Goal: Task Accomplishment & Management: Use online tool/utility

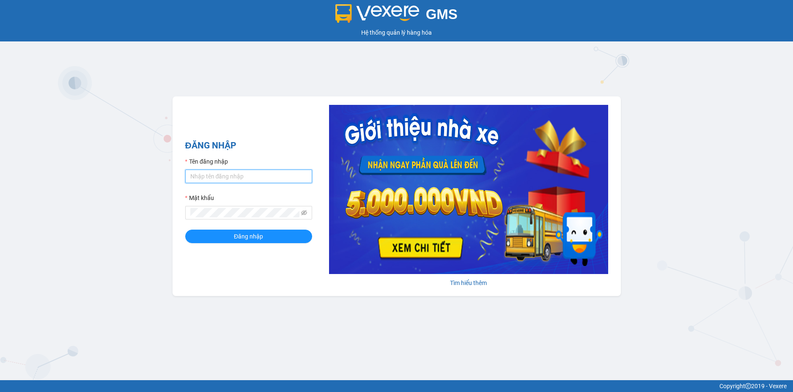
click at [221, 172] on input "Tên đăng nhập" at bounding box center [248, 177] width 127 height 14
type input "ngan.tiendat"
click at [234, 237] on span "Đăng nhập" at bounding box center [248, 236] width 29 height 9
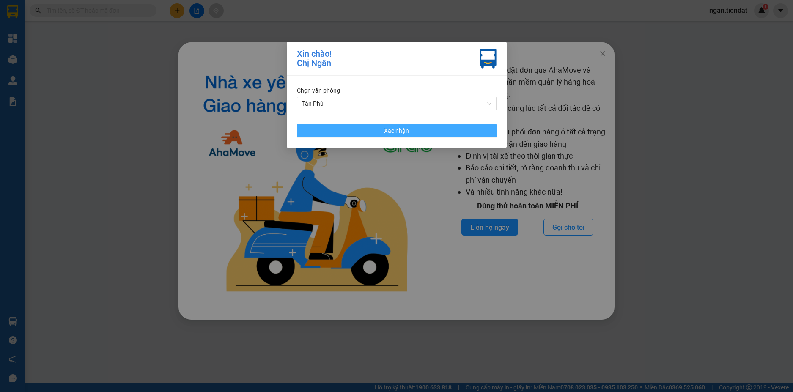
click at [404, 124] on button "Xác nhận" at bounding box center [397, 131] width 200 height 14
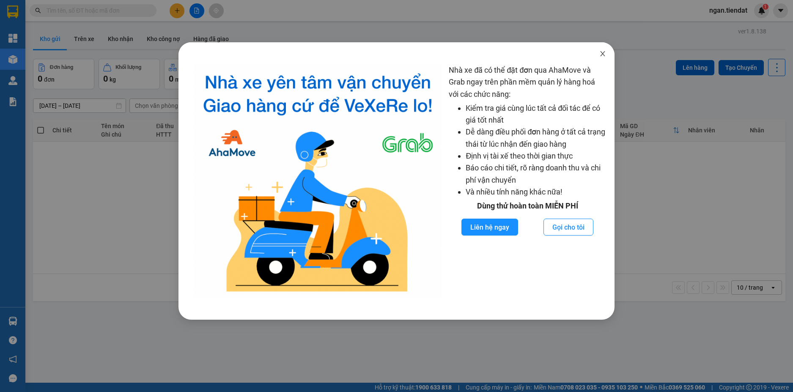
click at [603, 52] on icon "close" at bounding box center [602, 53] width 7 height 7
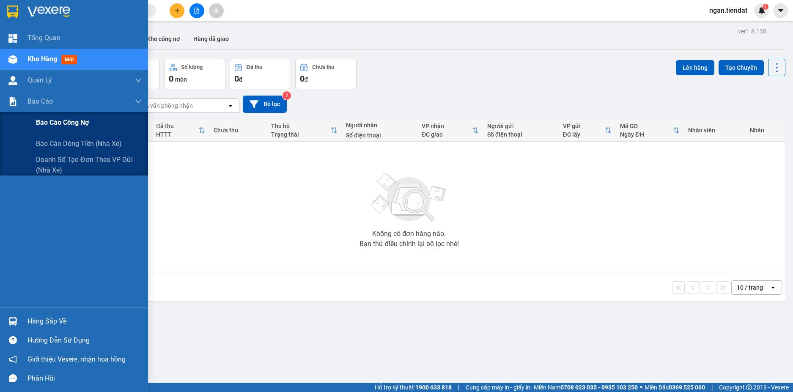
click at [66, 123] on span "Báo cáo công nợ" at bounding box center [62, 122] width 53 height 11
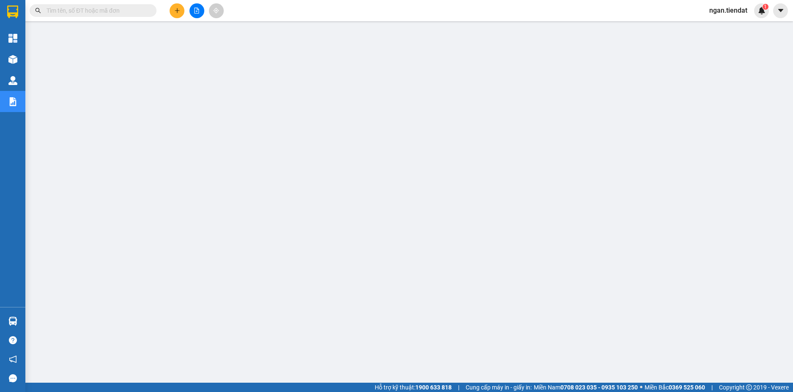
scroll to position [27, 0]
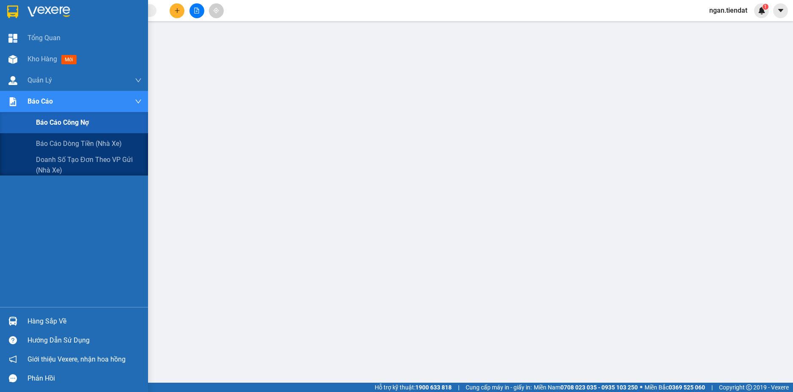
click at [56, 123] on span "Báo cáo công nợ" at bounding box center [62, 122] width 53 height 11
